Goal: Download file/media

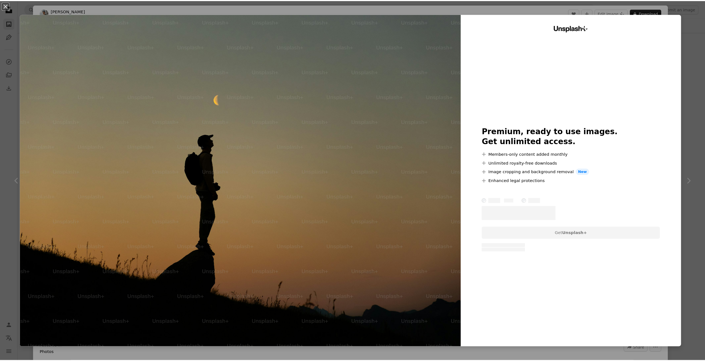
scroll to position [55, 0]
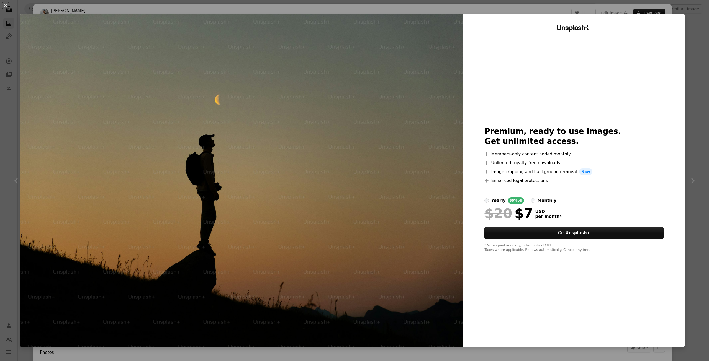
click at [687, 128] on div "An X shape Unsplash+ Premium, ready to use images. Get unlimited access. A plus…" at bounding box center [354, 180] width 709 height 361
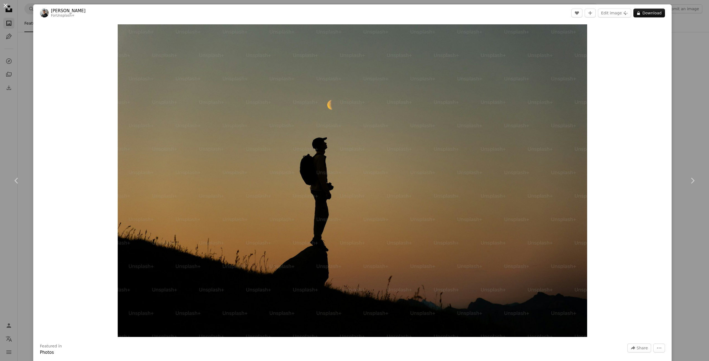
click at [5, 6] on button "An X shape" at bounding box center [5, 5] width 7 height 7
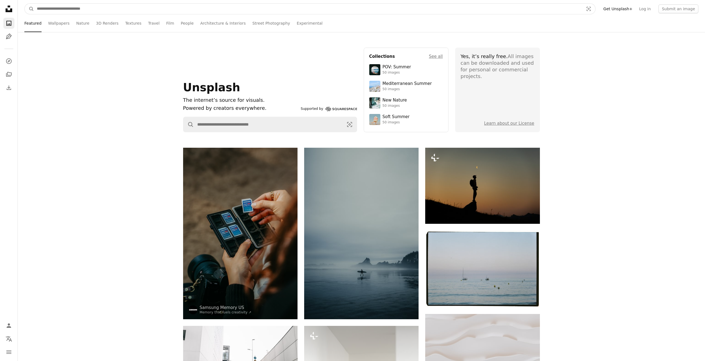
click at [98, 9] on input "Find visuals sitewide" at bounding box center [308, 9] width 548 height 11
type input "*****"
click at [25, 4] on button "A magnifying glass" at bounding box center [29, 9] width 9 height 11
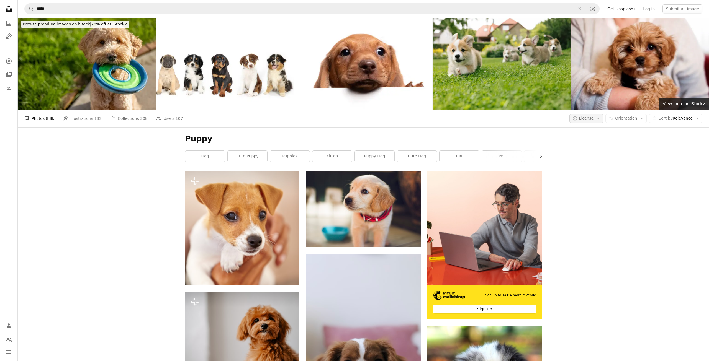
click at [584, 118] on span "License" at bounding box center [586, 118] width 15 height 4
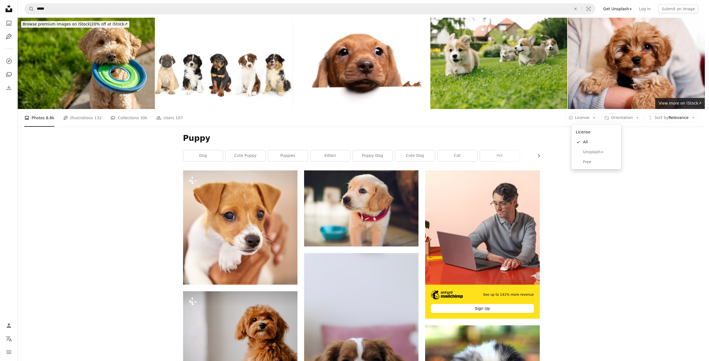
click at [666, 166] on body "Unsplash logo Unsplash Home A photo Pen Tool A compass A stack of folders Downl…" at bounding box center [352, 180] width 705 height 361
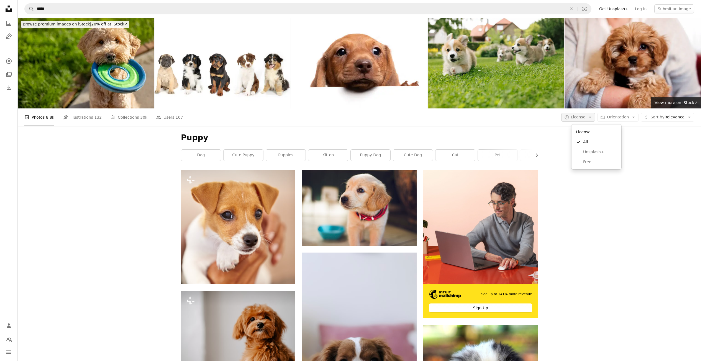
click at [582, 119] on span "License" at bounding box center [578, 117] width 15 height 4
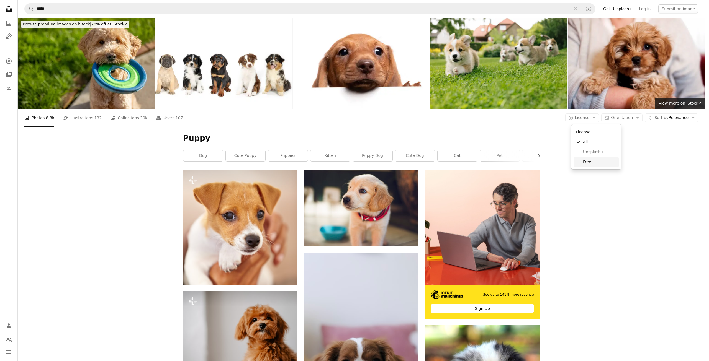
click at [594, 163] on span "Free" at bounding box center [600, 162] width 34 height 6
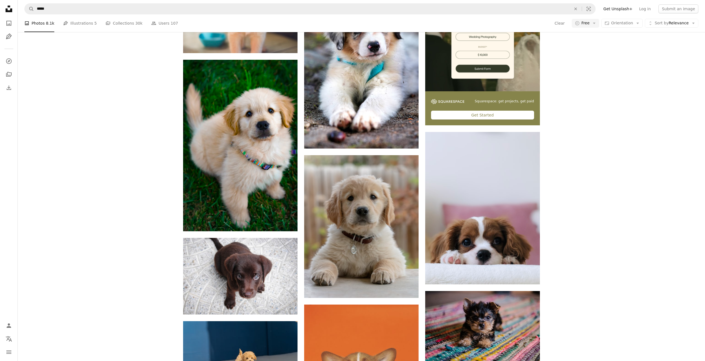
scroll to position [194, 0]
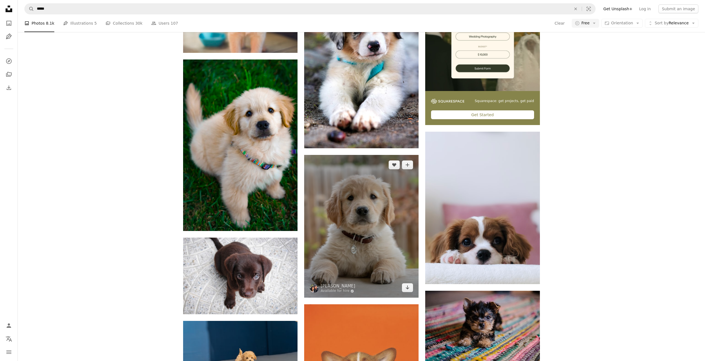
click at [374, 222] on img at bounding box center [361, 226] width 114 height 143
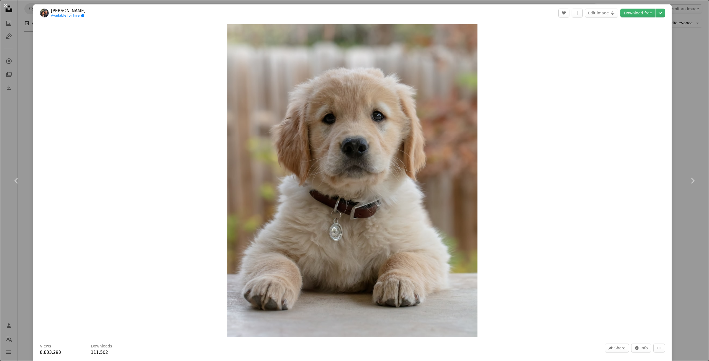
click at [685, 71] on div "An X shape Chevron left Chevron right [PERSON_NAME] Available for hire A checkm…" at bounding box center [354, 180] width 709 height 361
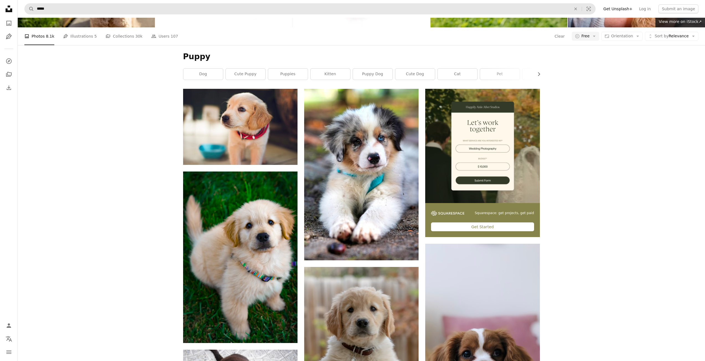
scroll to position [28, 0]
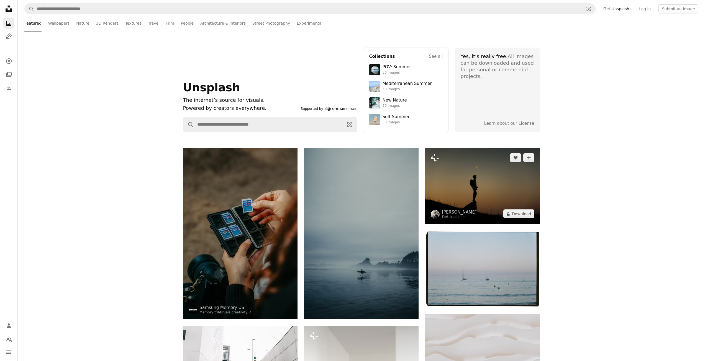
click at [487, 181] on img at bounding box center [482, 186] width 114 height 76
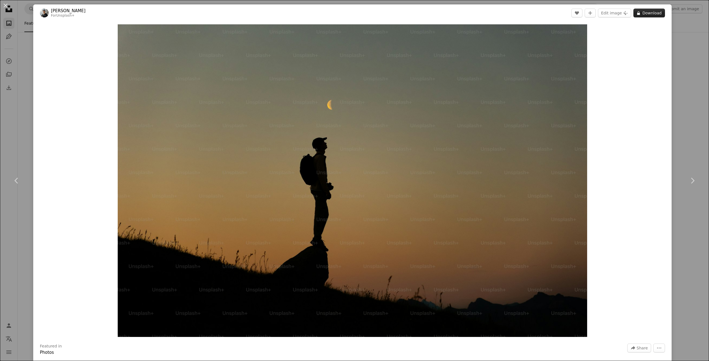
click at [649, 12] on button "A lock Download" at bounding box center [649, 13] width 32 height 9
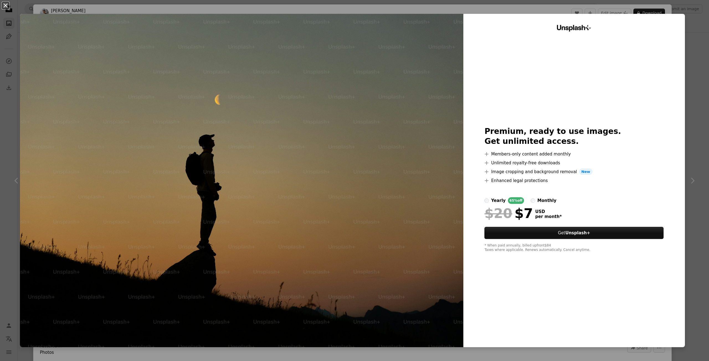
click at [7, 6] on button "An X shape" at bounding box center [5, 5] width 7 height 7
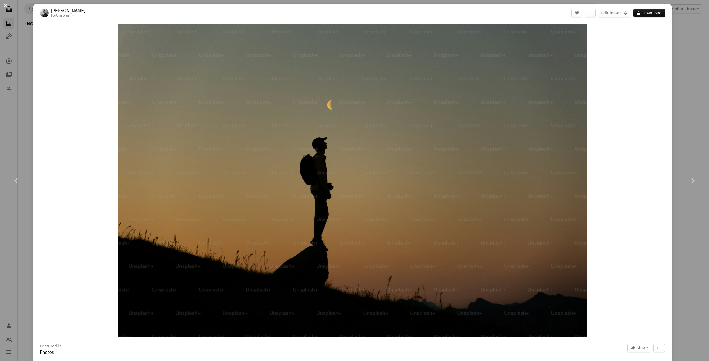
click at [6, 7] on button "An X shape" at bounding box center [5, 5] width 7 height 7
